Goal: Task Accomplishment & Management: Manage account settings

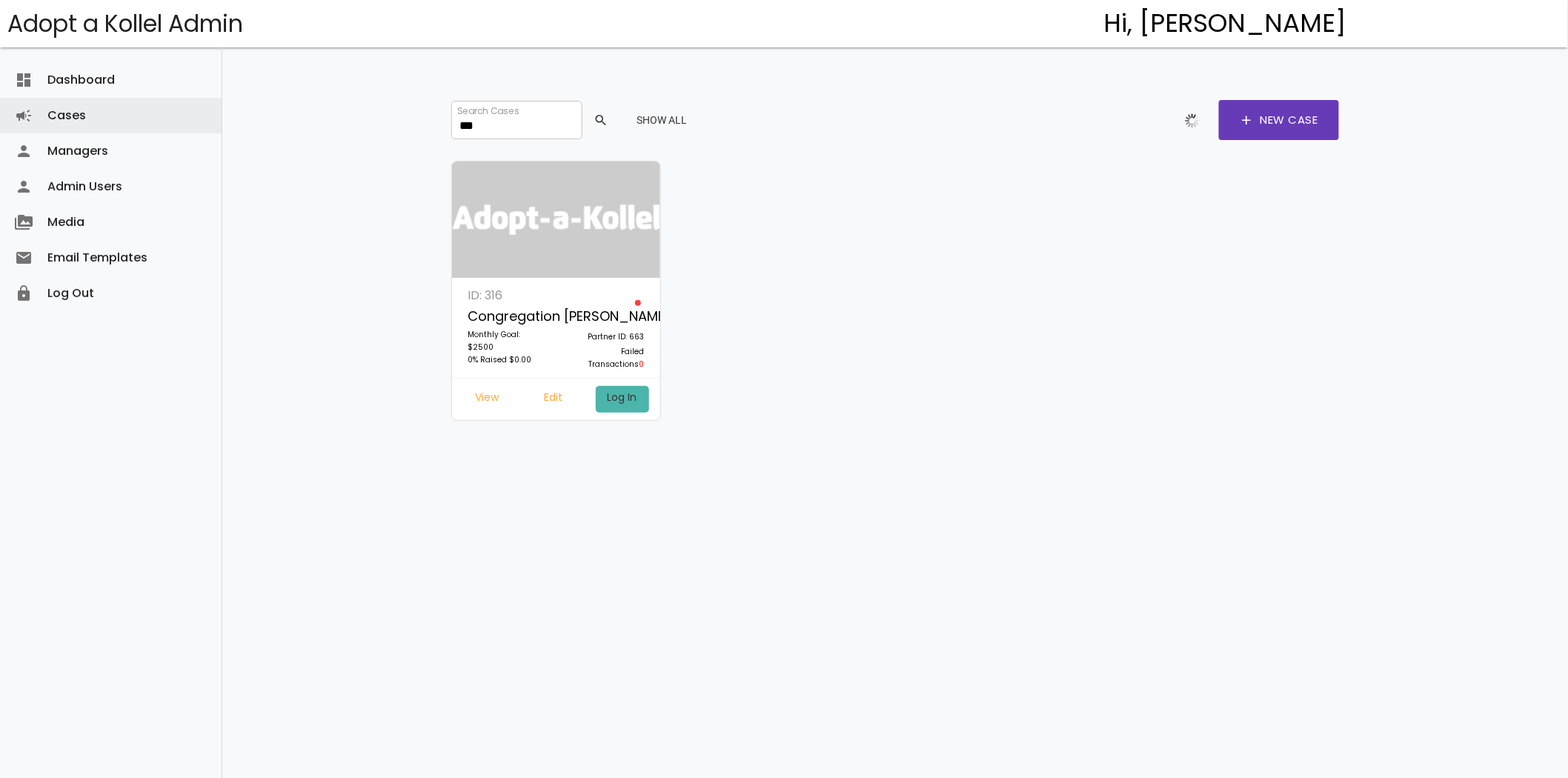
click at [631, 396] on link "Log In" at bounding box center [622, 400] width 54 height 27
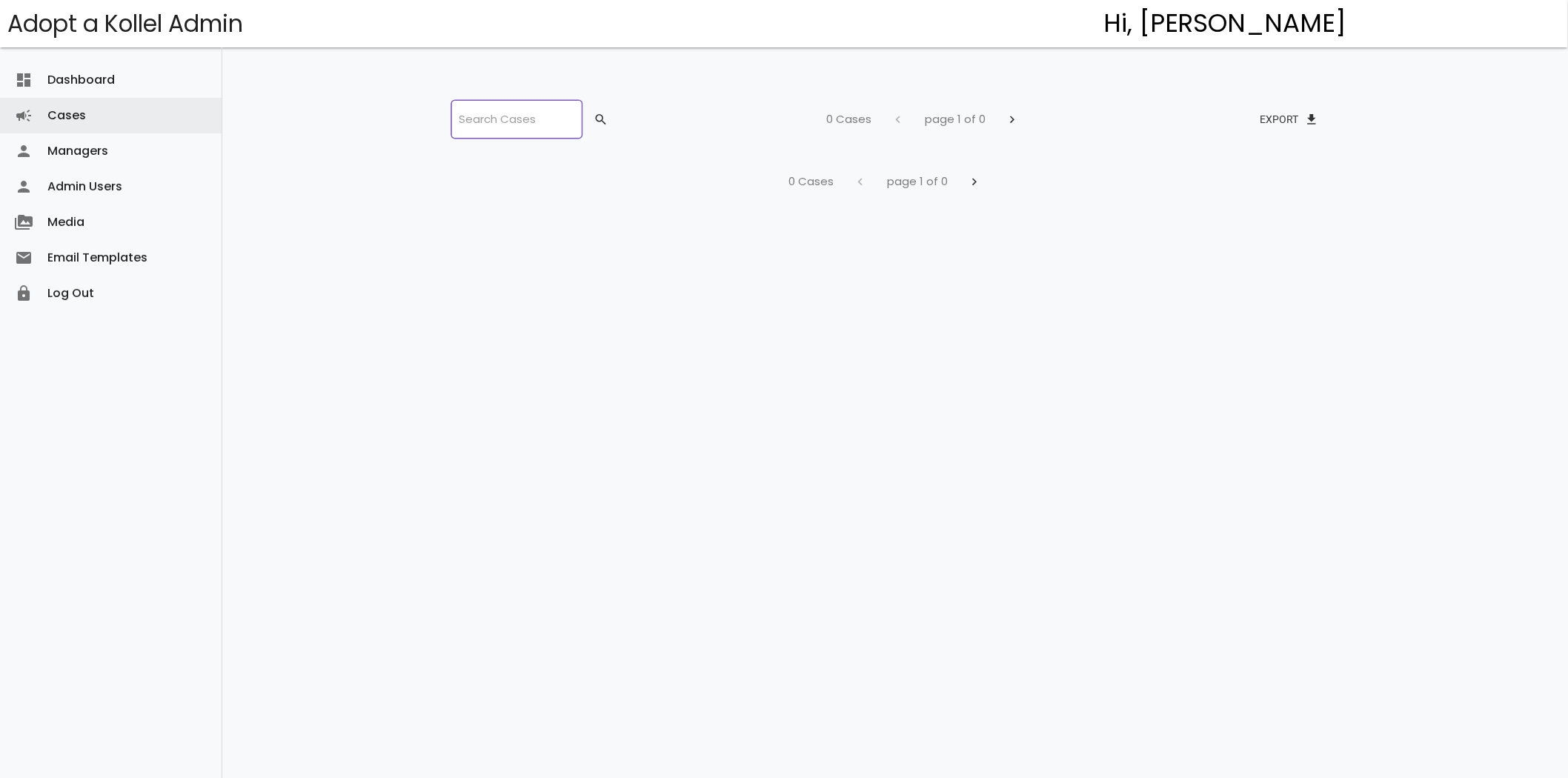
click at [498, 128] on input "search" at bounding box center [517, 120] width 130 height 38
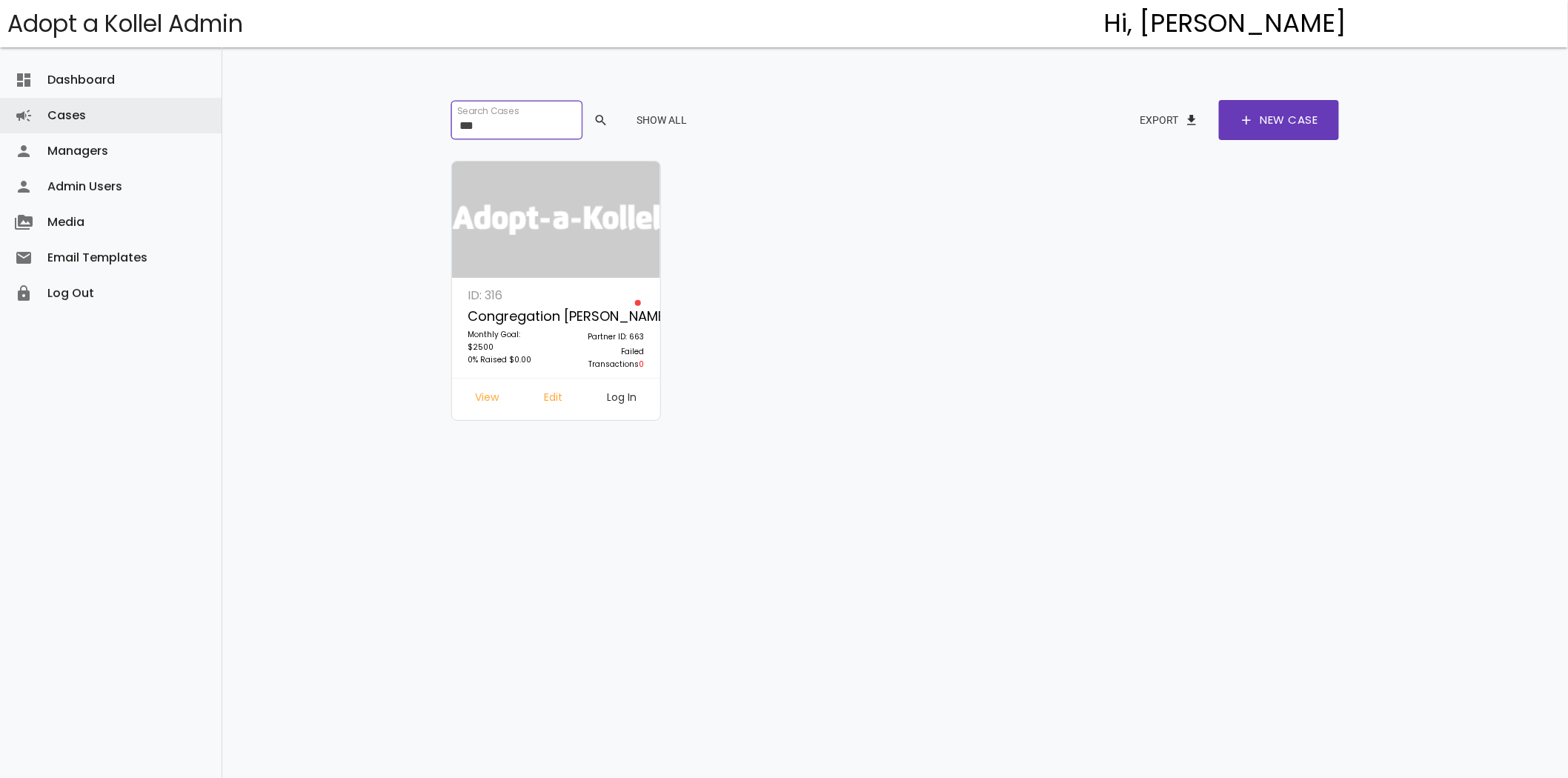
type input "***"
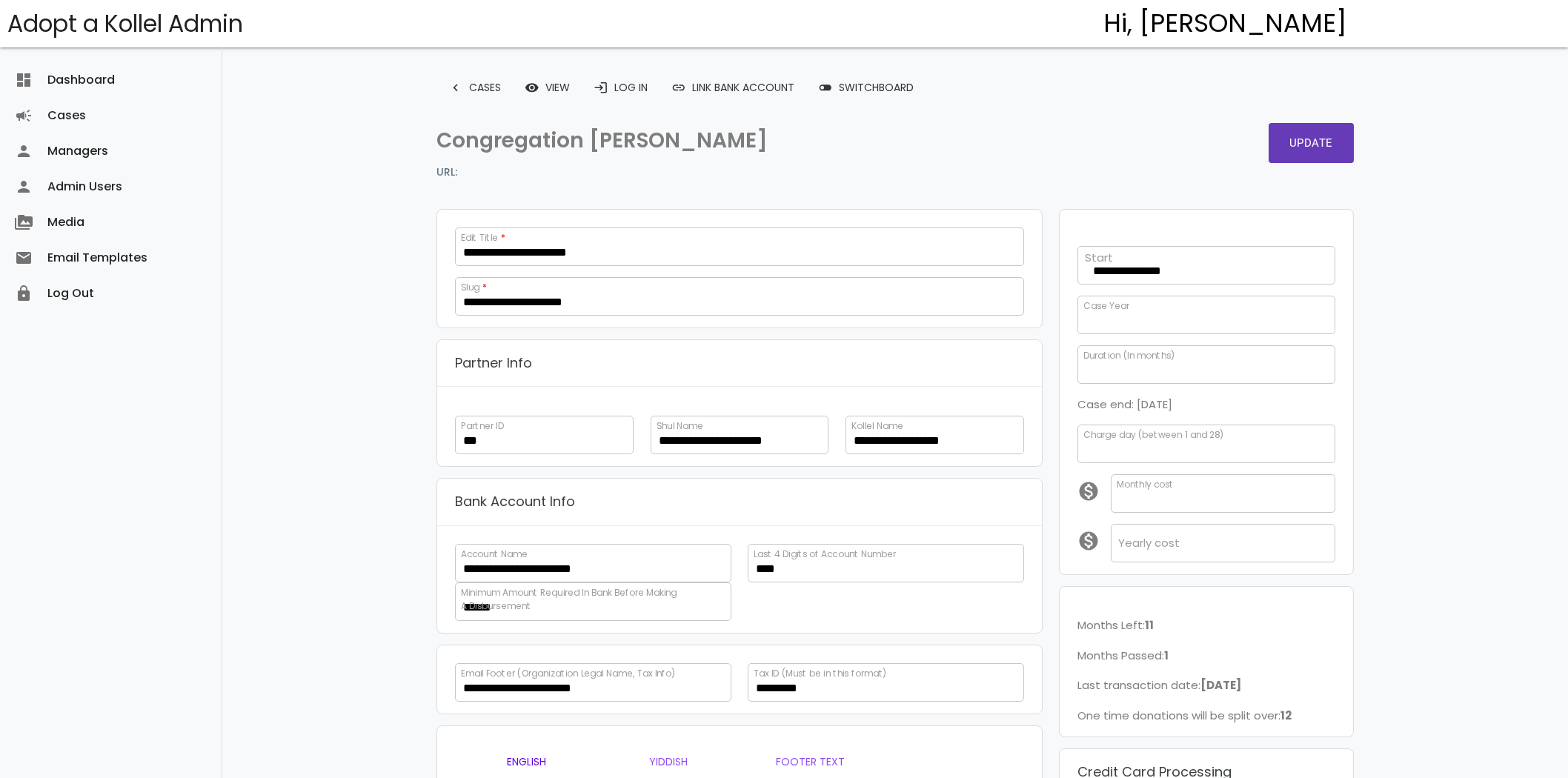
select select
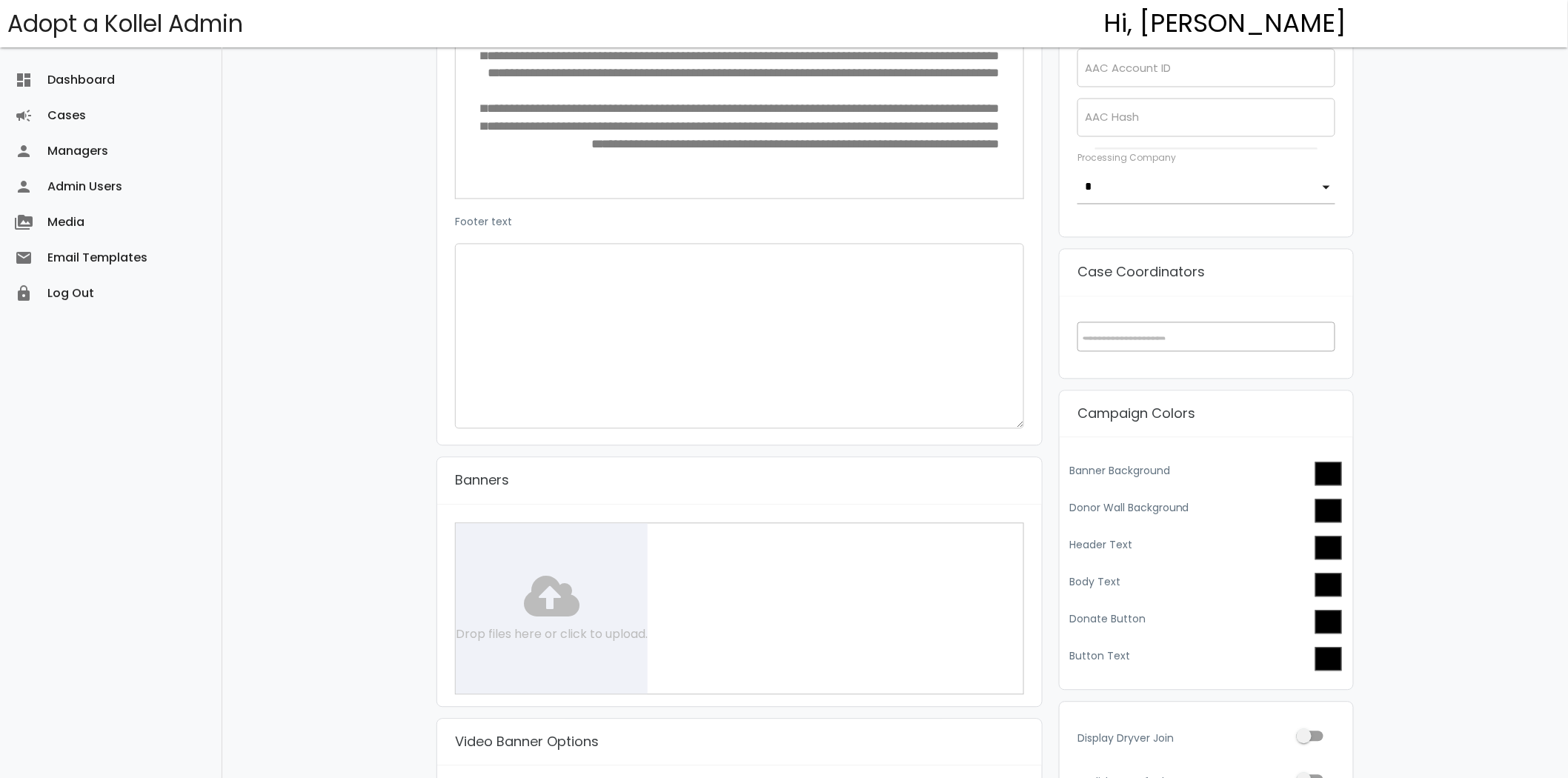
scroll to position [1318, 0]
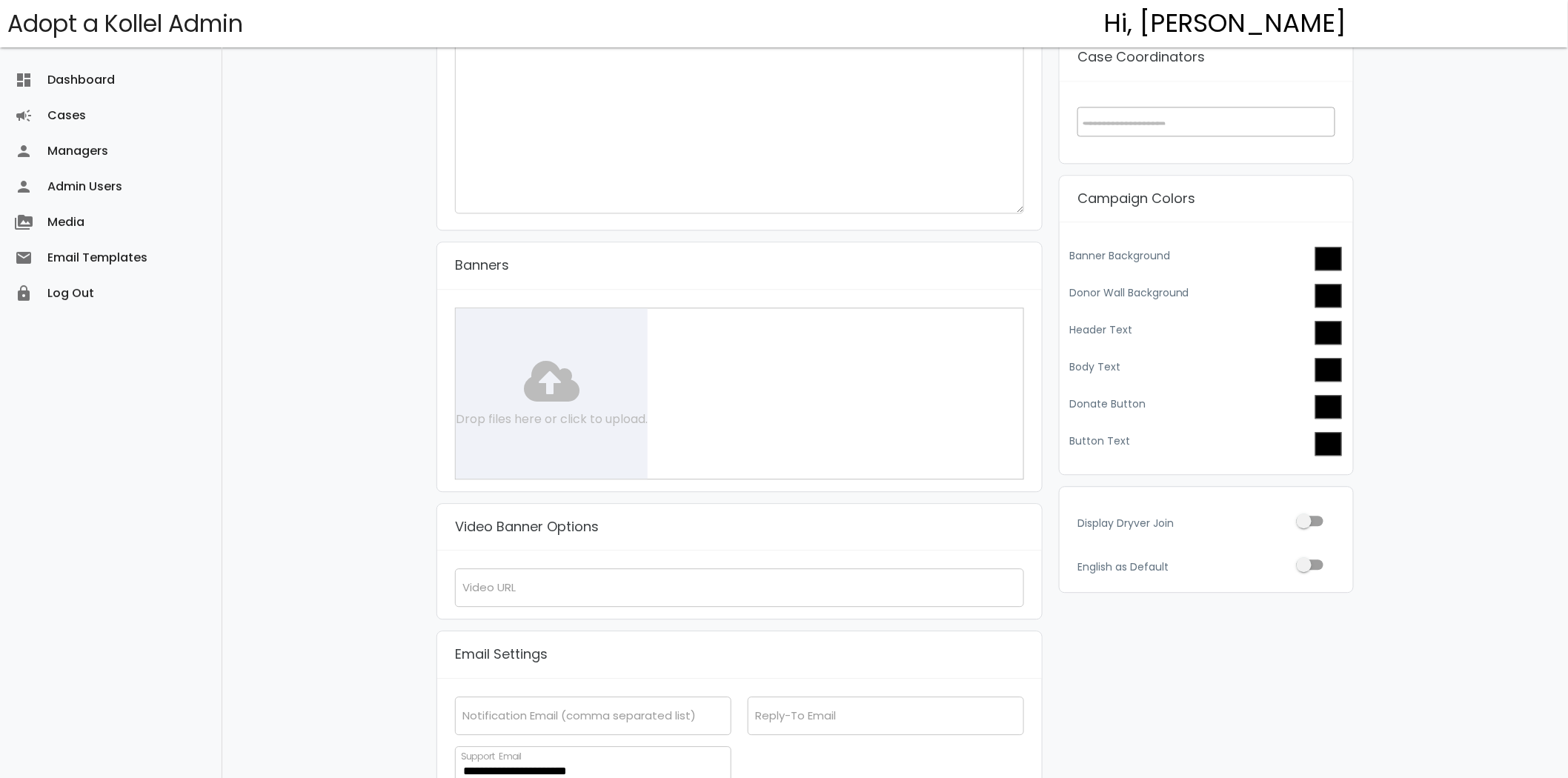
click at [549, 346] on div "Drop files here or click to upload." at bounding box center [739, 394] width 569 height 172
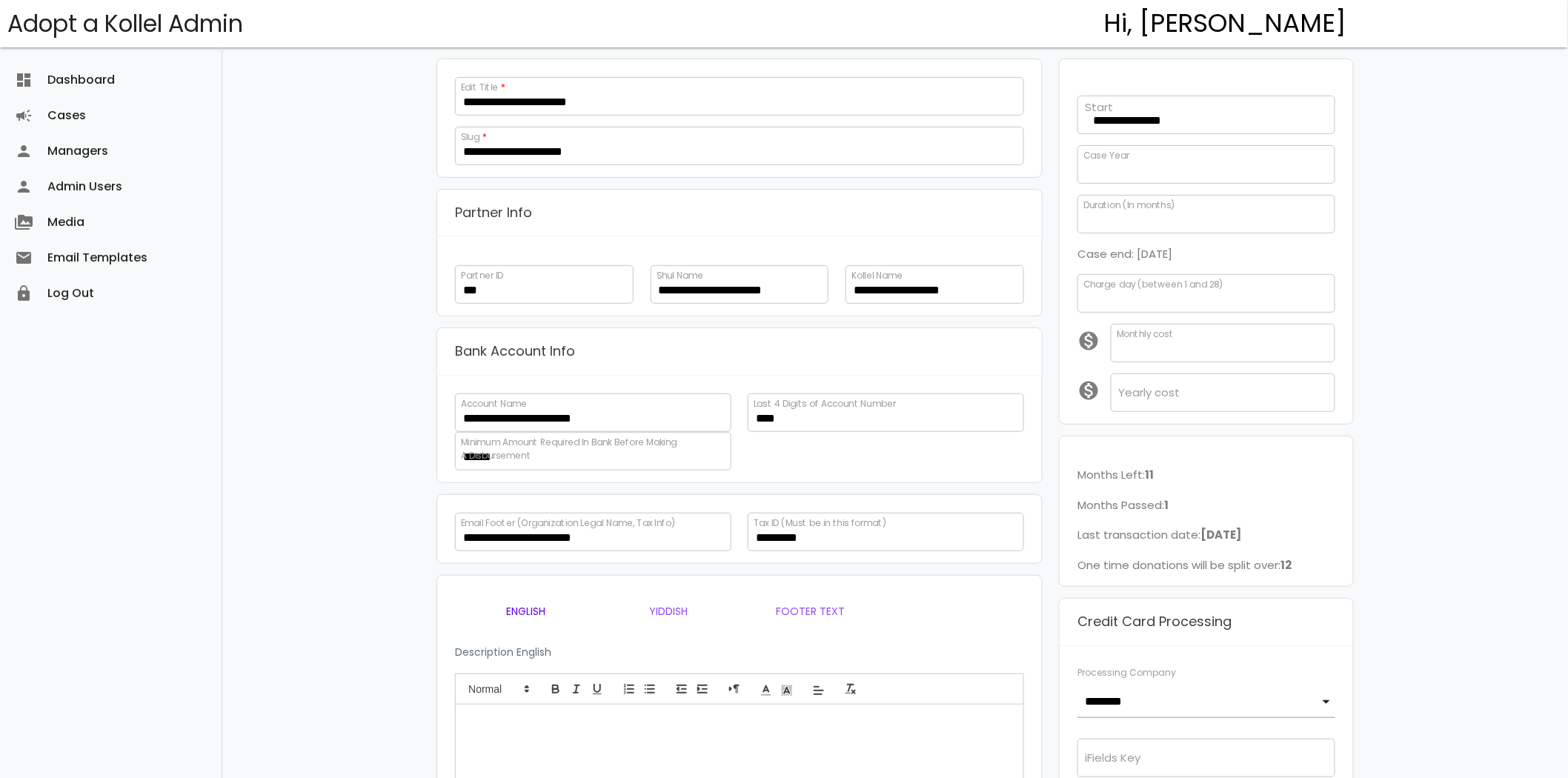
scroll to position [0, 0]
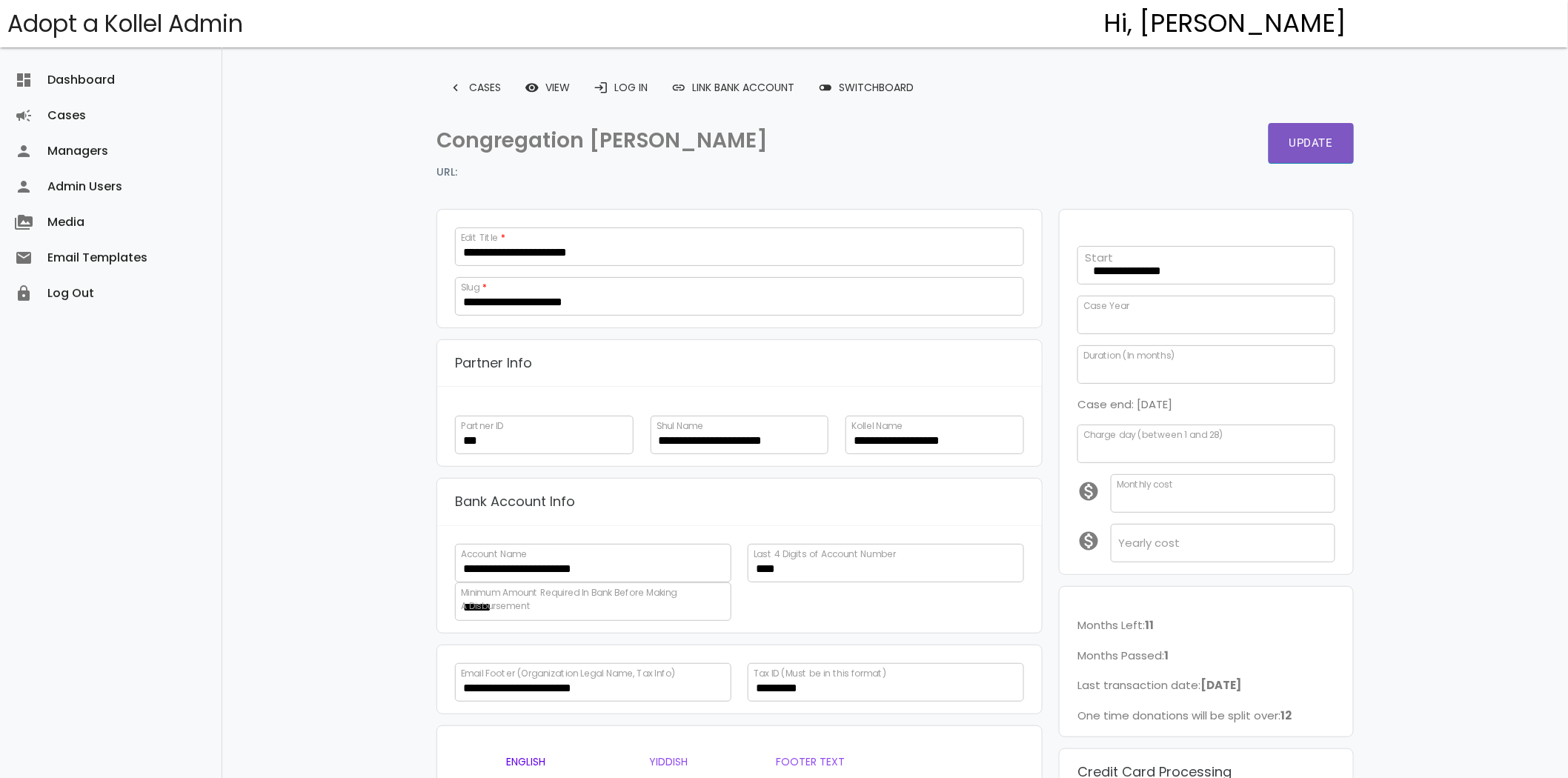
click at [1309, 135] on button "Update" at bounding box center [1311, 143] width 85 height 40
select select
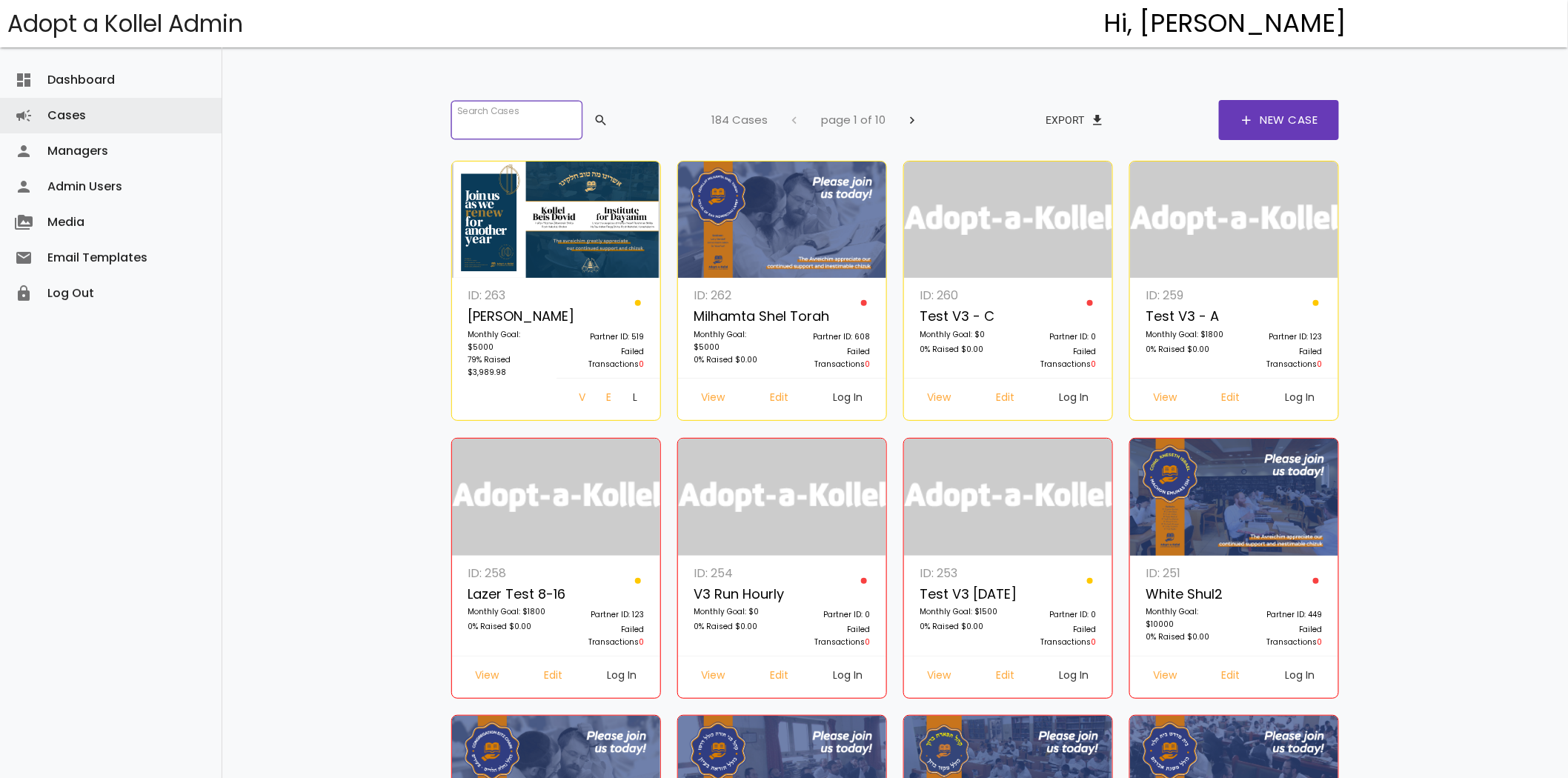
click at [531, 119] on input "search" at bounding box center [517, 120] width 130 height 38
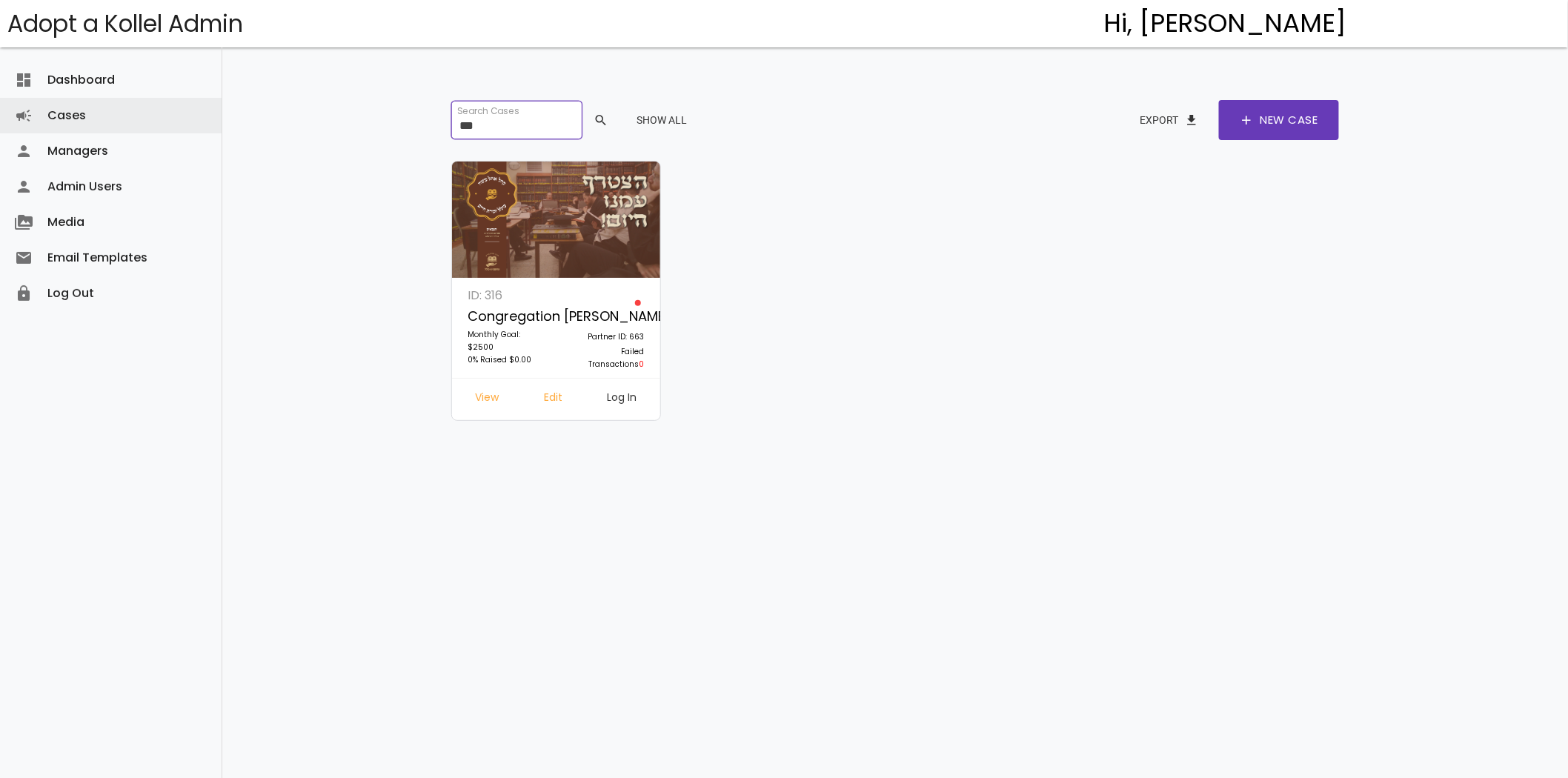
type input "***"
click at [618, 394] on link "Log In" at bounding box center [622, 400] width 54 height 27
click at [544, 391] on link "Edit" at bounding box center [553, 400] width 43 height 27
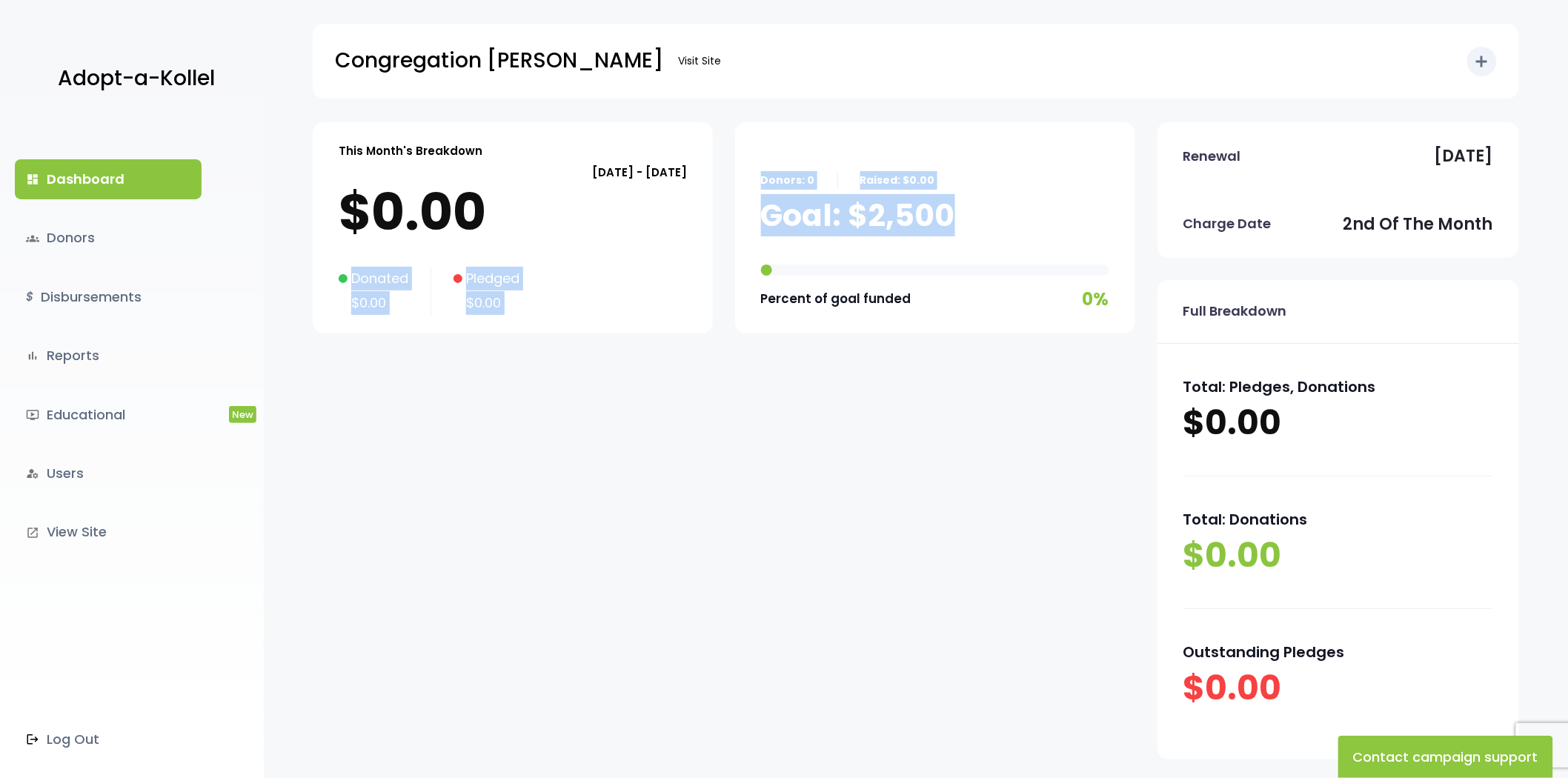
drag, startPoint x: 948, startPoint y: 203, endPoint x: 674, endPoint y: 212, distance: 274.1
click at [649, 212] on div "This Month's Breakdown [DATE] - [DATE] $0.00 Donated $0.00 Pledged $0.00 Donors…" at bounding box center [724, 238] width 823 height 233
click at [860, 207] on p "Goal: $2,500" at bounding box center [858, 216] width 194 height 37
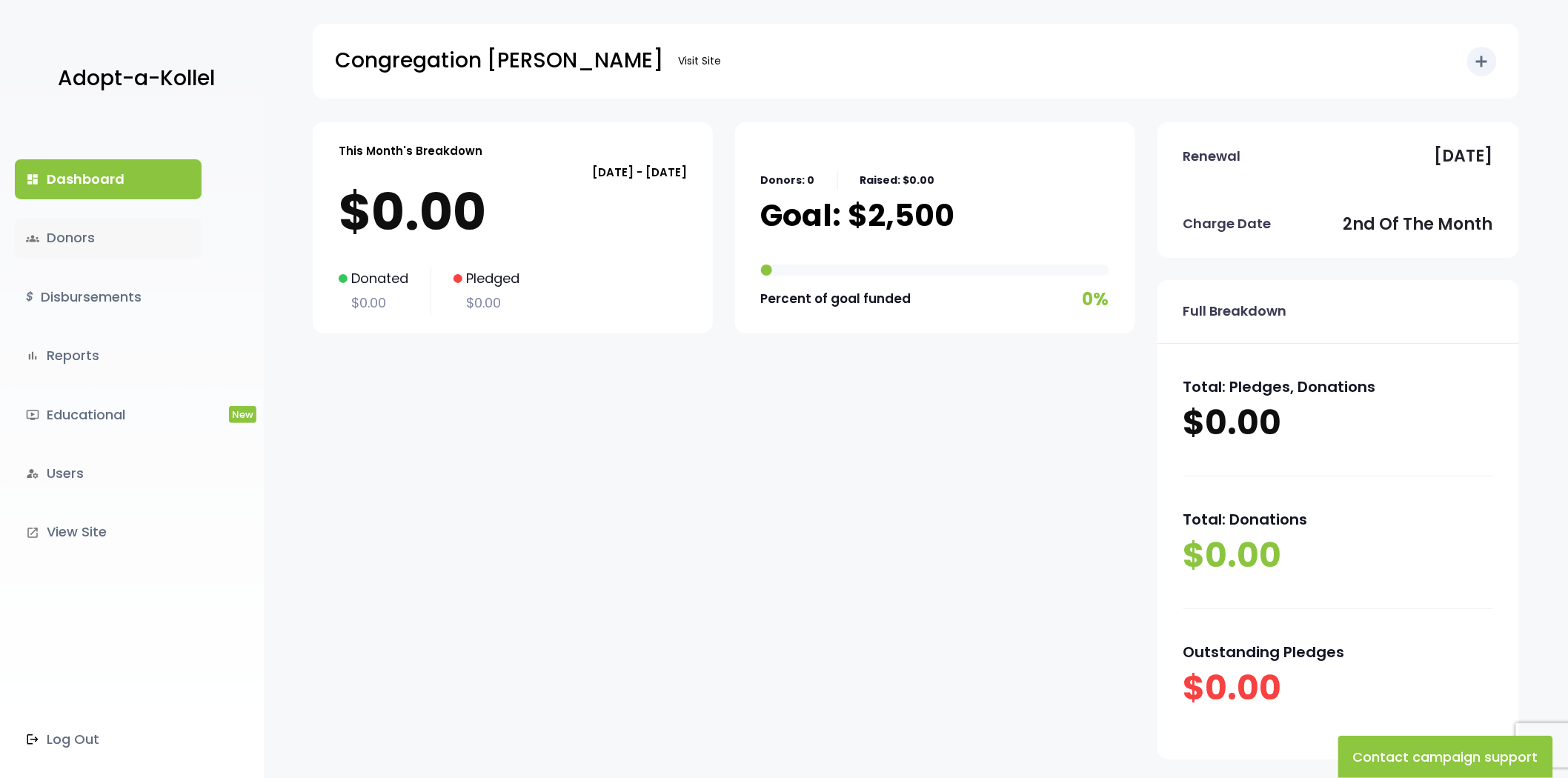
click at [124, 231] on link "groups Donors" at bounding box center [108, 238] width 186 height 40
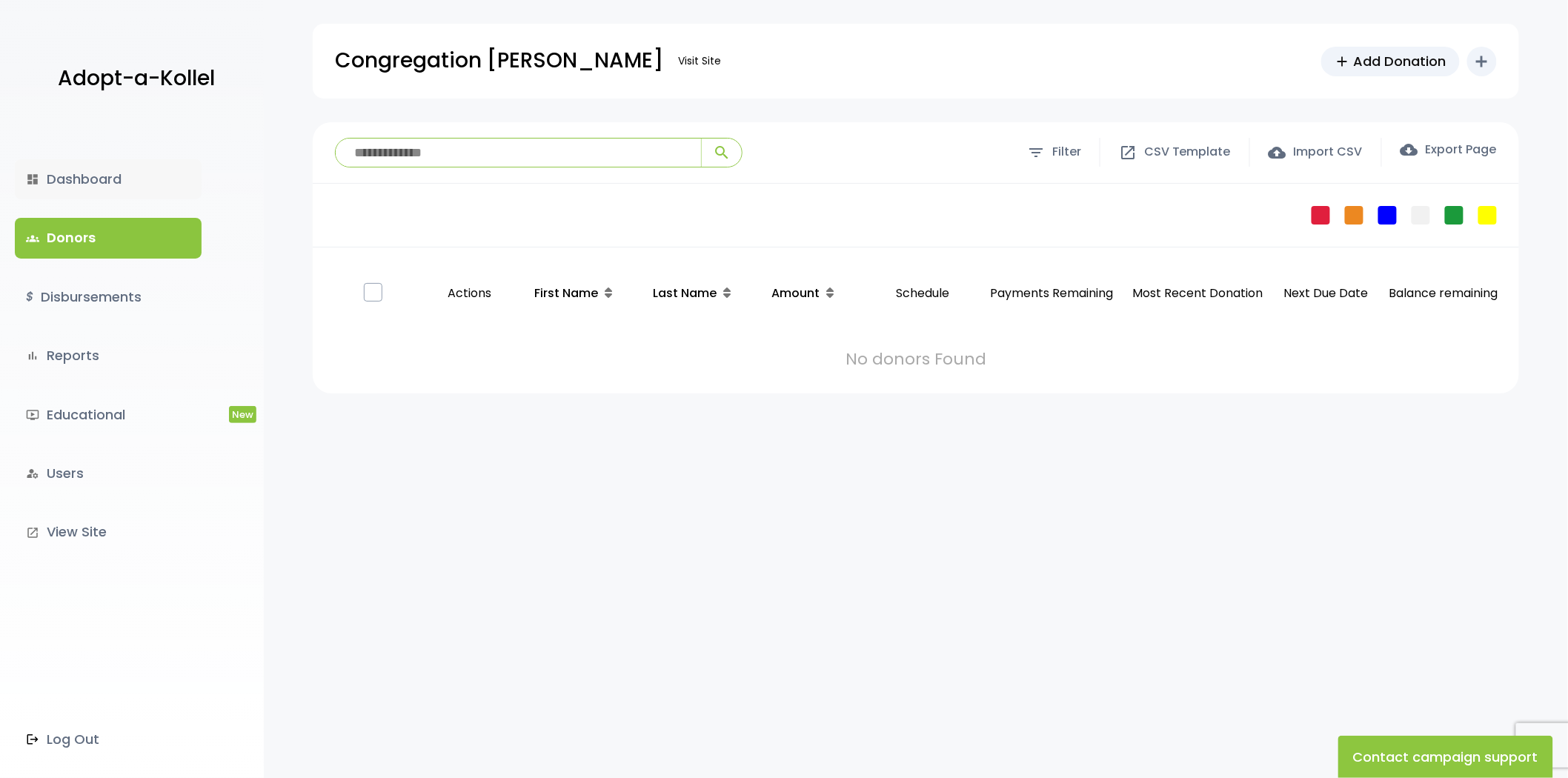
click at [104, 178] on link "dashboard Dashboard" at bounding box center [108, 180] width 186 height 40
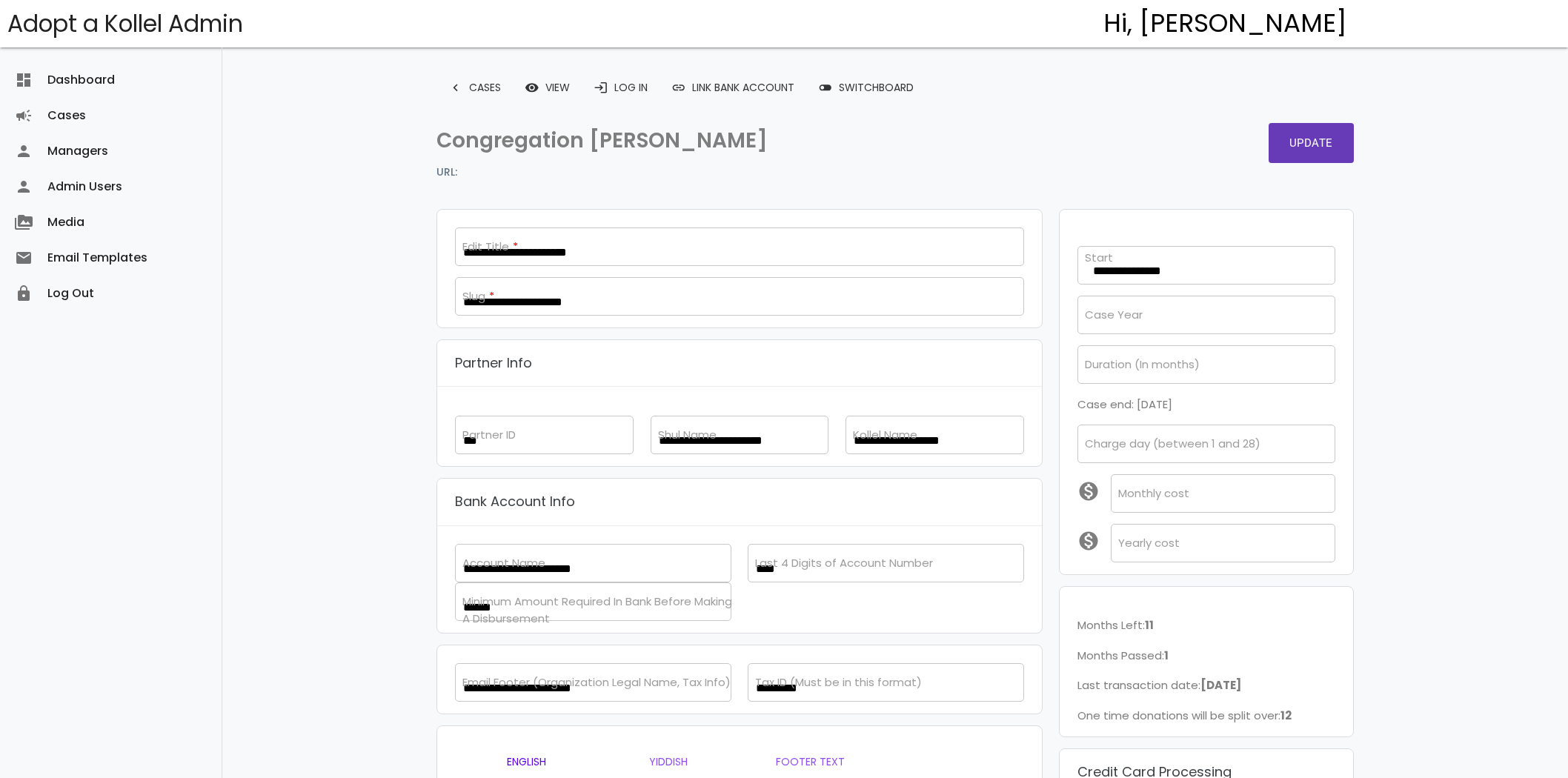
select select
